Goal: Information Seeking & Learning: Stay updated

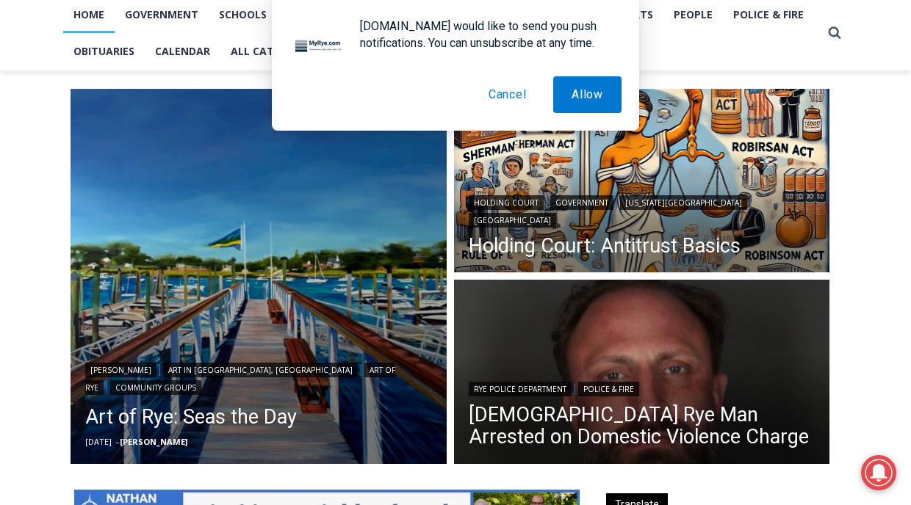
scroll to position [323, 0]
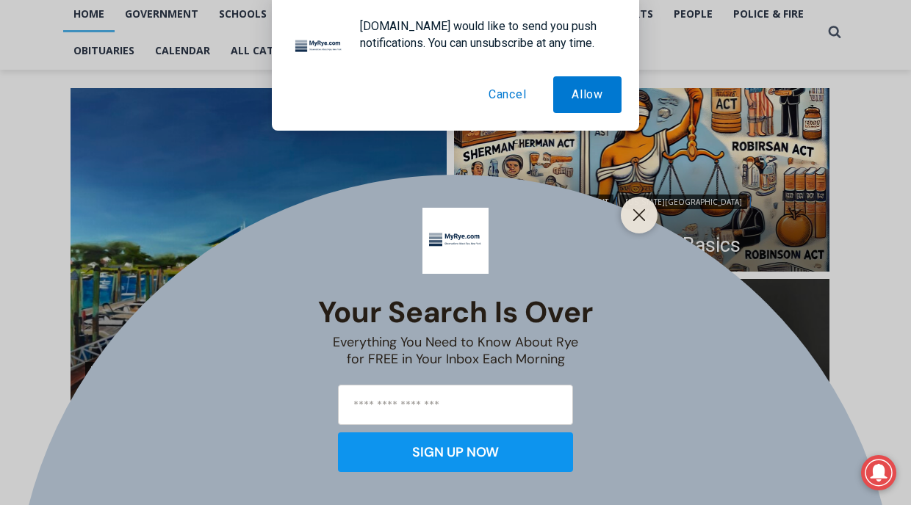
click at [500, 90] on button "Cancel" at bounding box center [507, 94] width 75 height 37
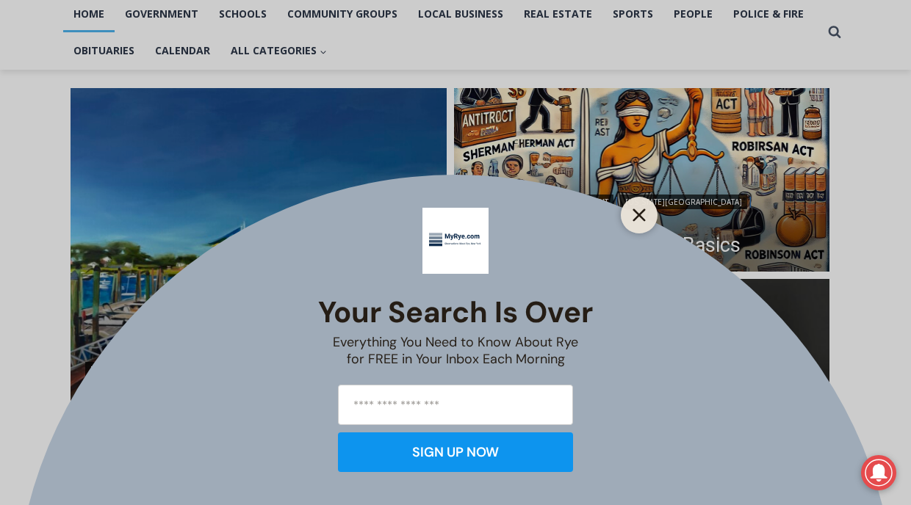
click at [636, 214] on icon "Close" at bounding box center [639, 215] width 13 height 13
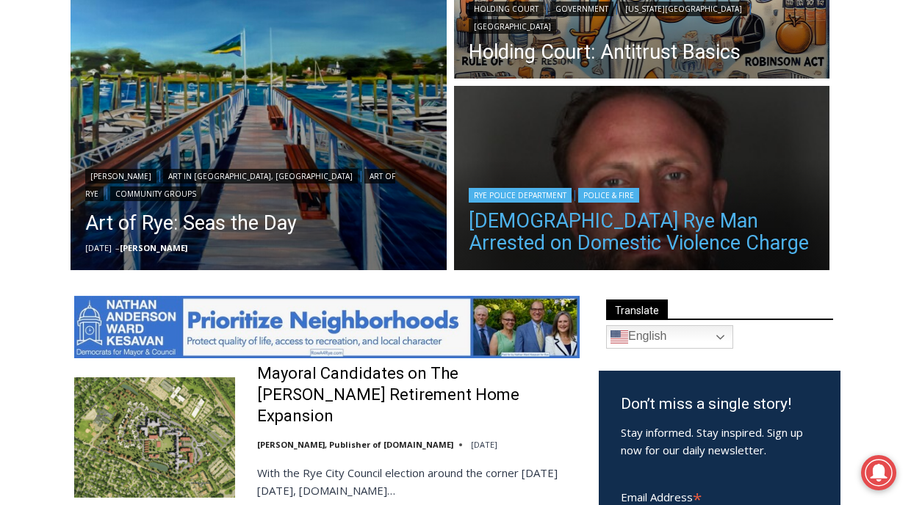
scroll to position [516, 0]
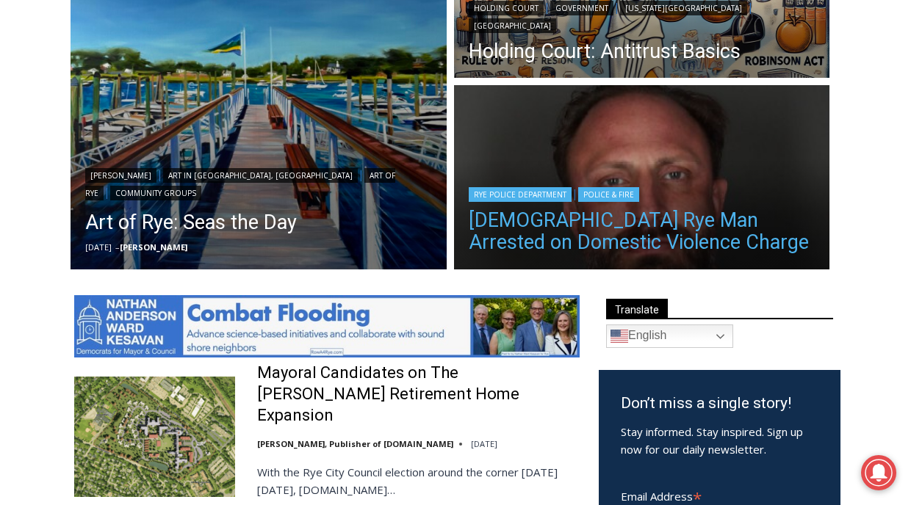
click at [659, 231] on link "[DEMOGRAPHIC_DATA] Rye Man Arrested on Domestic Violence Charge" at bounding box center [642, 231] width 347 height 44
